Goal: Find specific page/section: Find specific page/section

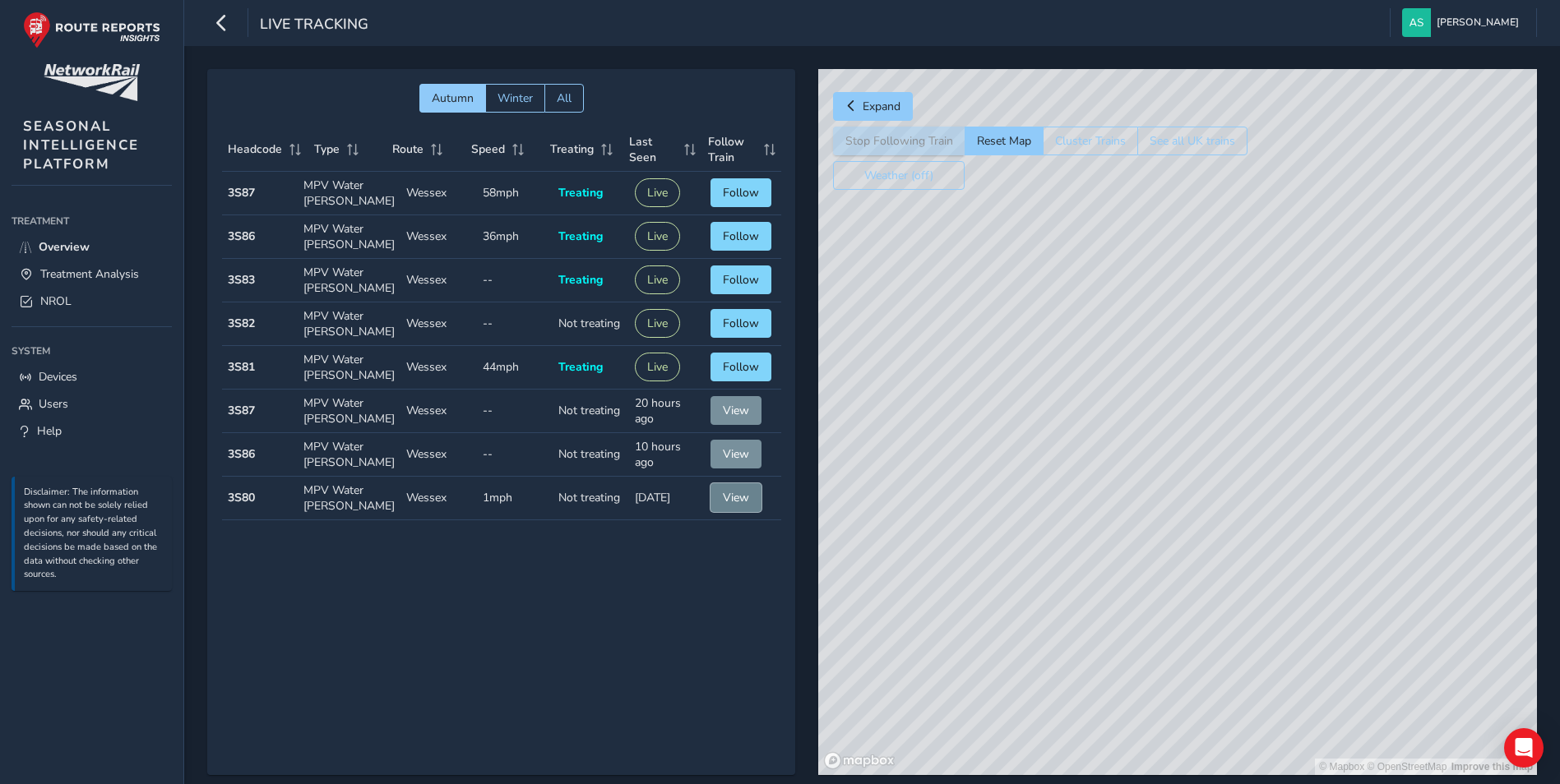
click at [728, 501] on span "View" at bounding box center [736, 498] width 26 height 16
click at [64, 249] on span "Overview" at bounding box center [64, 247] width 51 height 16
click at [114, 246] on link "Overview" at bounding box center [91, 247] width 160 height 27
click at [50, 244] on span "Overview" at bounding box center [64, 247] width 51 height 16
click at [89, 270] on span "Treatment Analysis" at bounding box center [89, 274] width 99 height 16
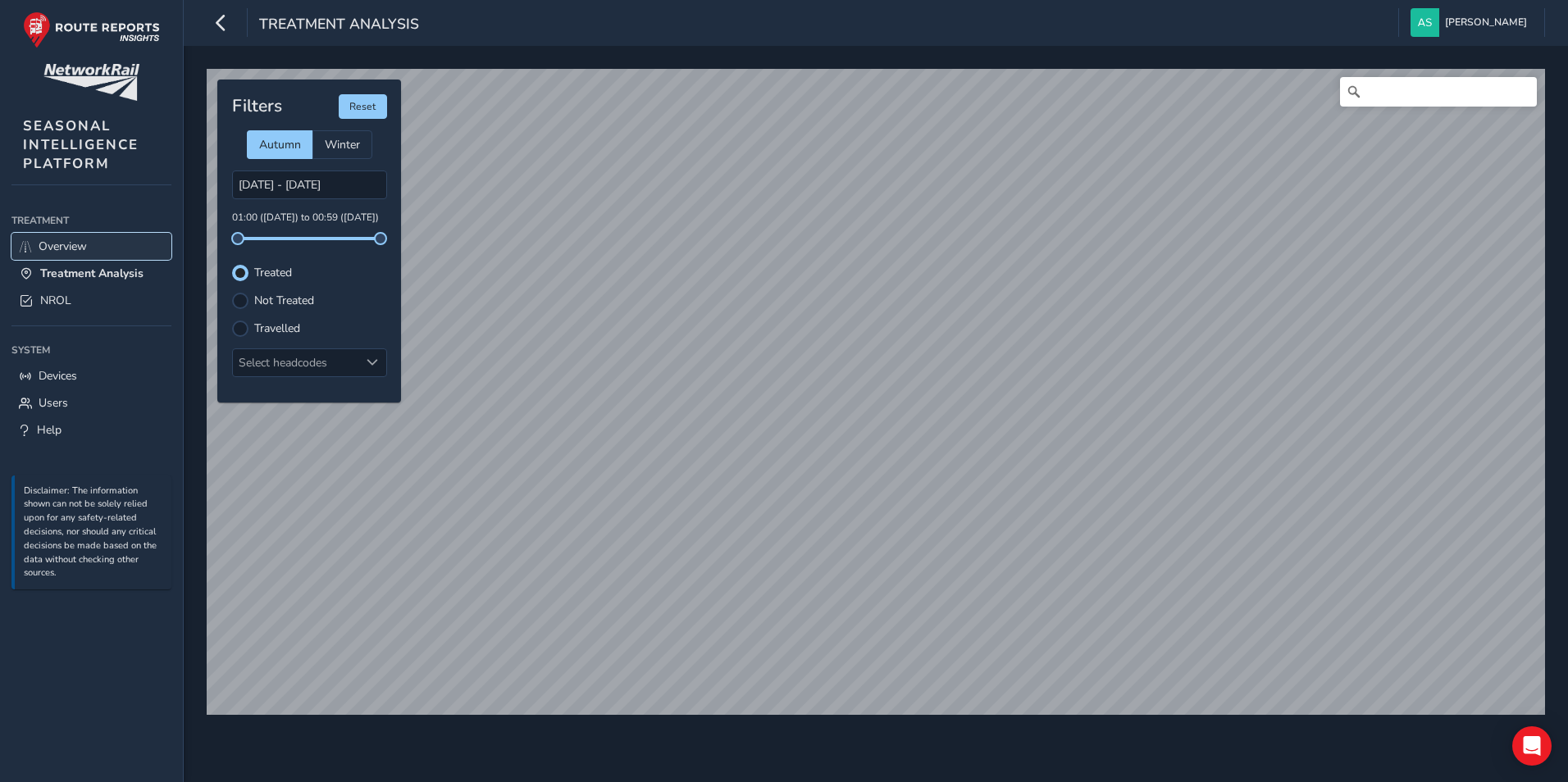
click at [55, 250] on span "Overview" at bounding box center [62, 246] width 48 height 16
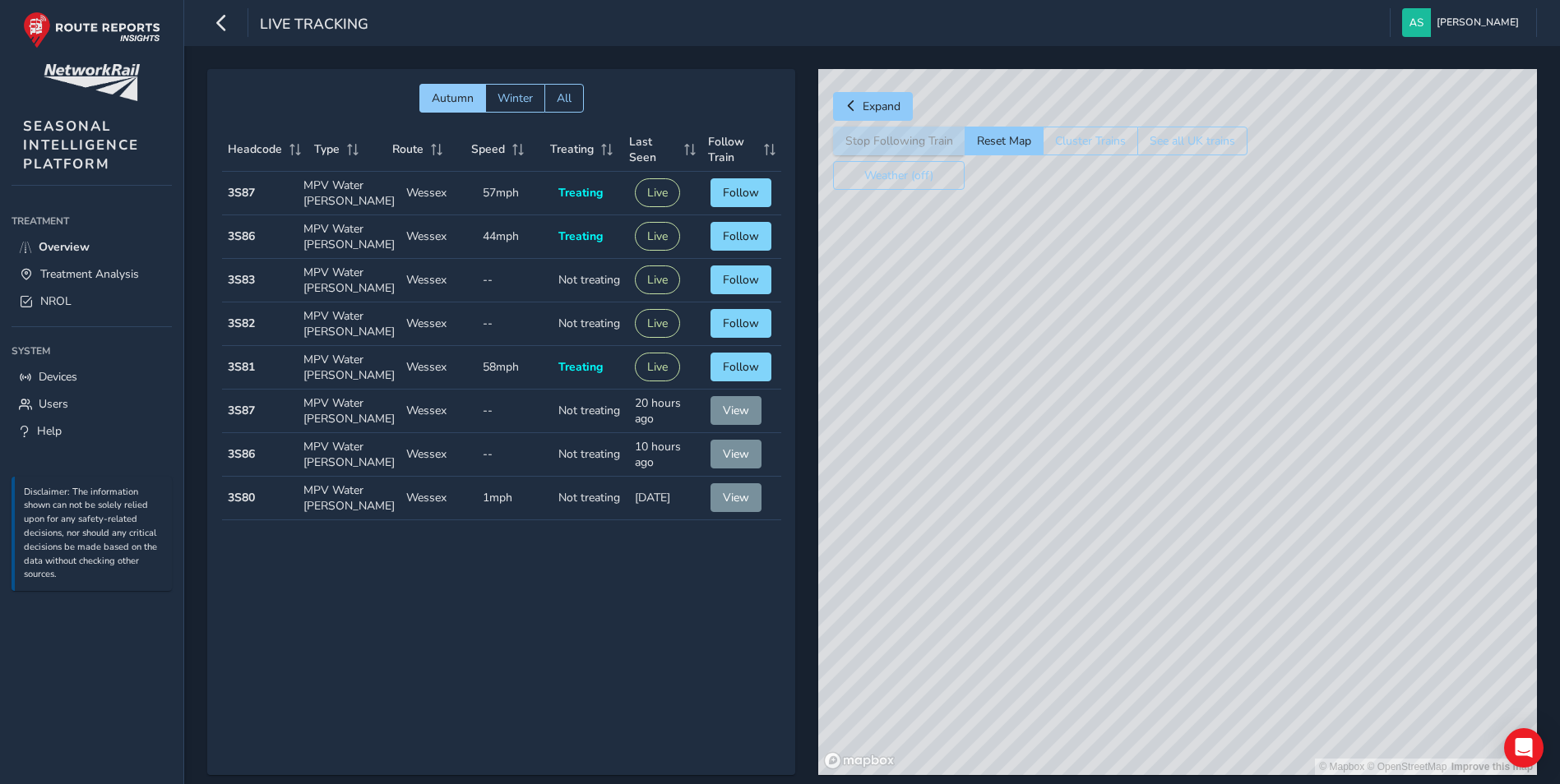
drag, startPoint x: 1128, startPoint y: 420, endPoint x: 1387, endPoint y: 418, distance: 259.0
click at [1387, 418] on div "© Mapbox © OpenStreetMap Improve this map" at bounding box center [1178, 422] width 719 height 706
